Goal: Information Seeking & Learning: Learn about a topic

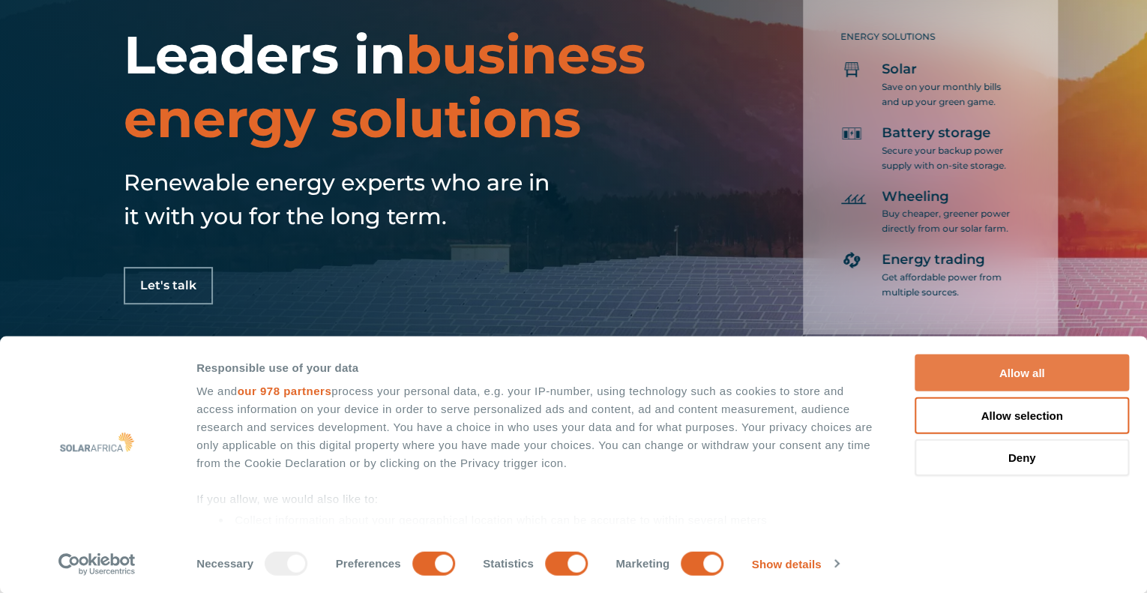
click at [1026, 385] on button "Allow all" at bounding box center [1022, 373] width 214 height 37
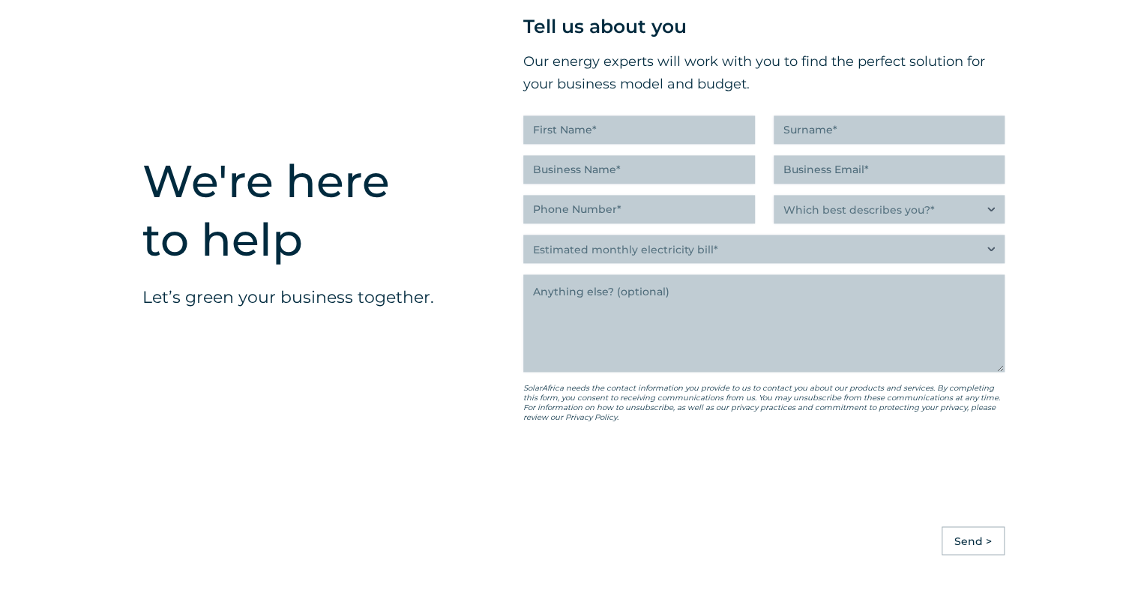
scroll to position [4321, 0]
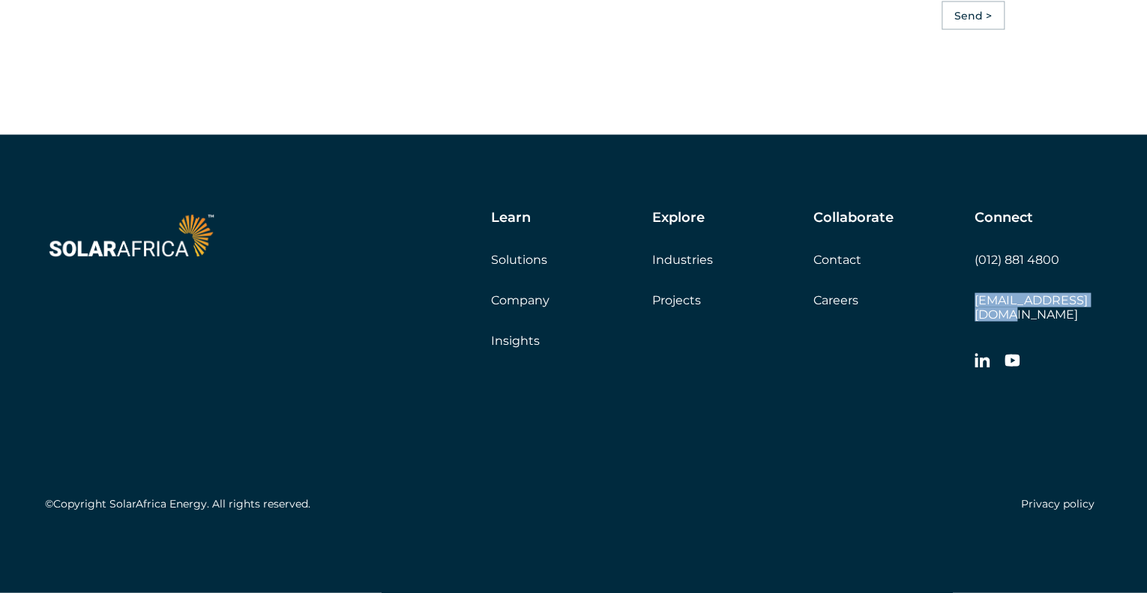
drag, startPoint x: 1116, startPoint y: 313, endPoint x: 975, endPoint y: 317, distance: 141.8
click at [975, 317] on div "Learn Solutions Company Insights Explore Industries Projects Collaborate Contac…" at bounding box center [573, 364] width 1147 height 458
copy link "[EMAIL_ADDRESS][DOMAIN_NAME]"
click at [531, 267] on link "Solutions" at bounding box center [519, 260] width 56 height 14
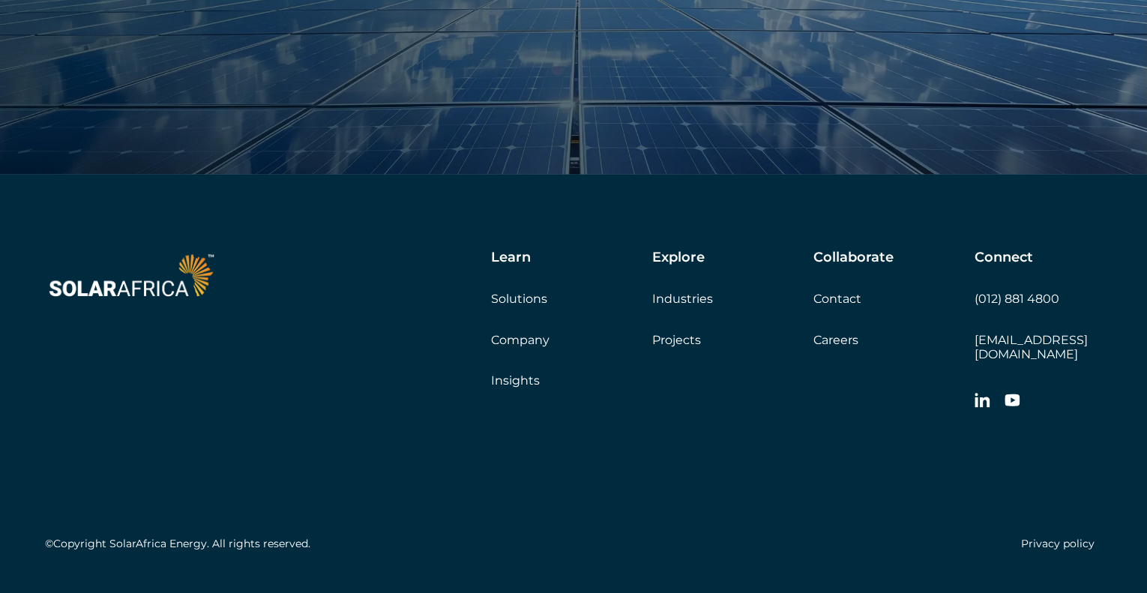
scroll to position [1657, 0]
